Goal: Transaction & Acquisition: Book appointment/travel/reservation

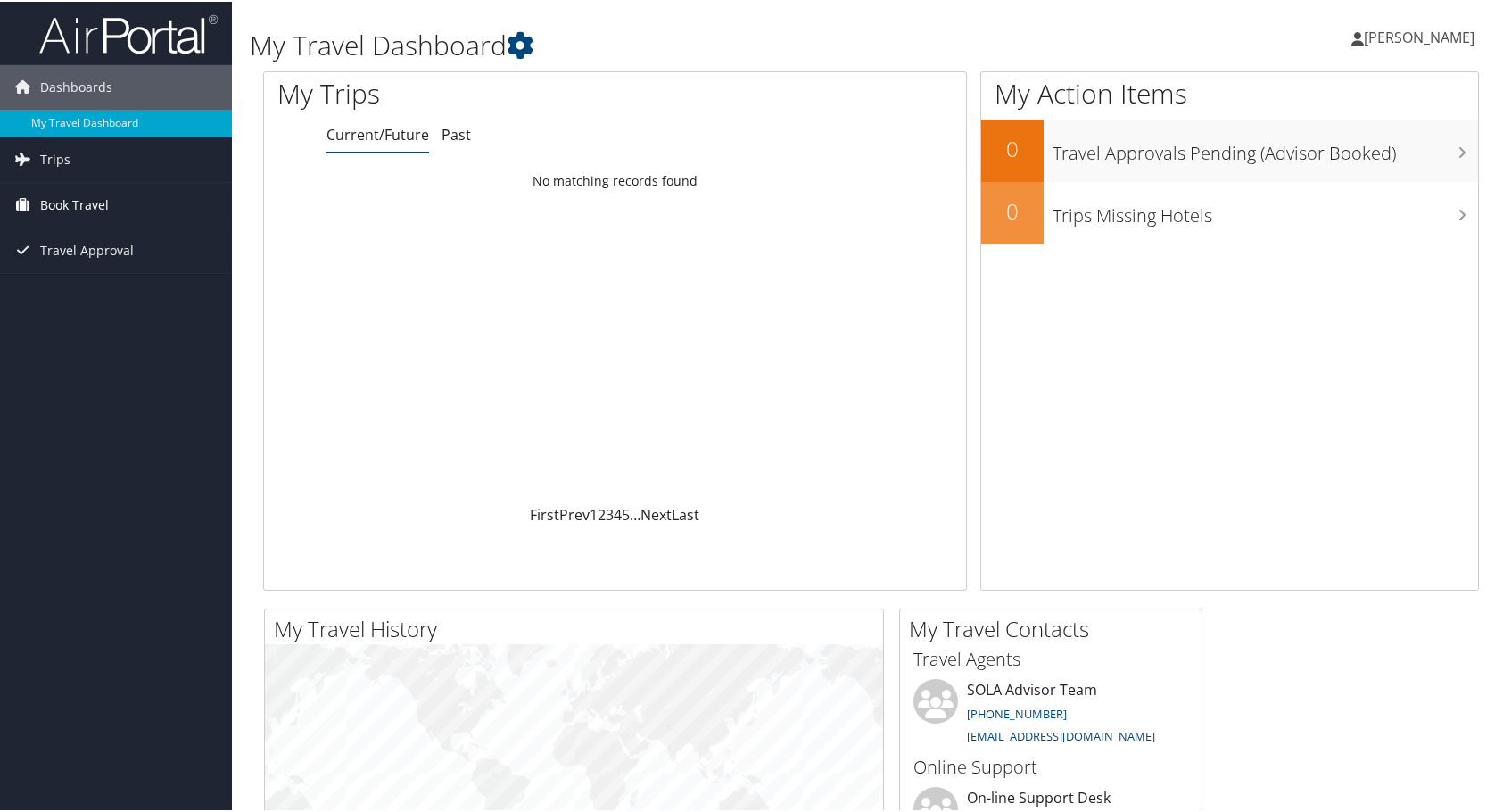
click at [54, 200] on span "Book Travel" at bounding box center [74, 203] width 69 height 45
click at [77, 263] on link "Book/Manage Online Trips" at bounding box center [116, 266] width 232 height 27
